Goal: Check status: Check status

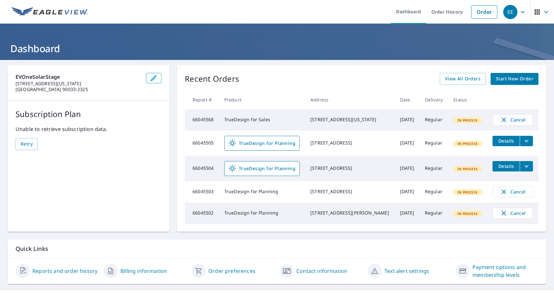
click at [510, 12] on div "EE" at bounding box center [511, 12] width 14 height 14
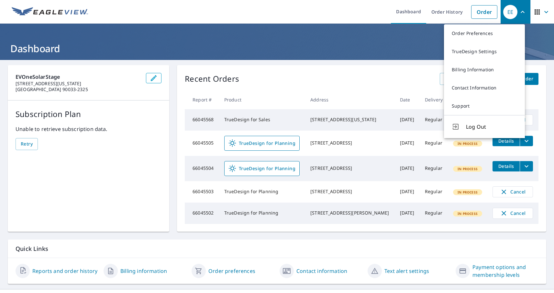
click at [537, 12] on span "button" at bounding box center [543, 12] width 18 height 16
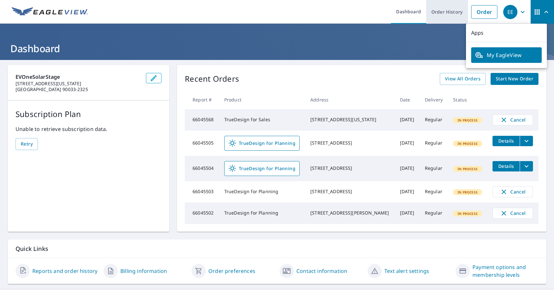
click at [442, 12] on link "Order History" at bounding box center [448, 12] width 42 height 24
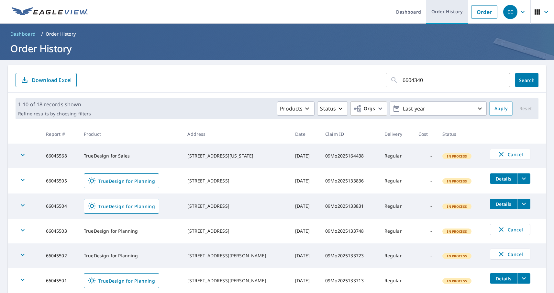
type input "66043405"
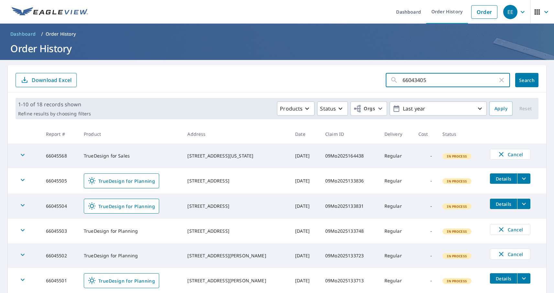
click at [522, 80] on span "Search" at bounding box center [527, 80] width 13 height 6
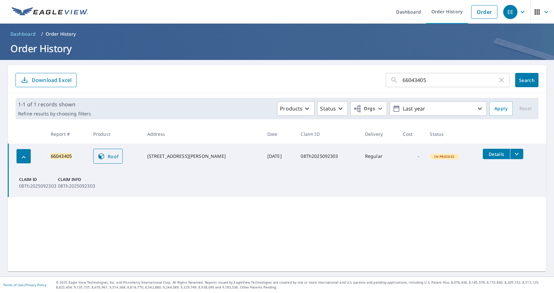
click at [111, 156] on span "Roof" at bounding box center [107, 156] width 21 height 8
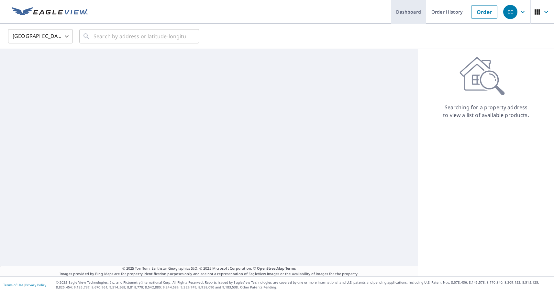
click at [404, 12] on link "Dashboard" at bounding box center [408, 12] width 35 height 24
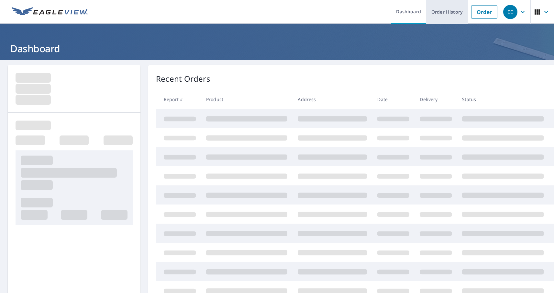
click at [442, 12] on link "Order History" at bounding box center [448, 12] width 42 height 24
